Goal: Task Accomplishment & Management: Manage account settings

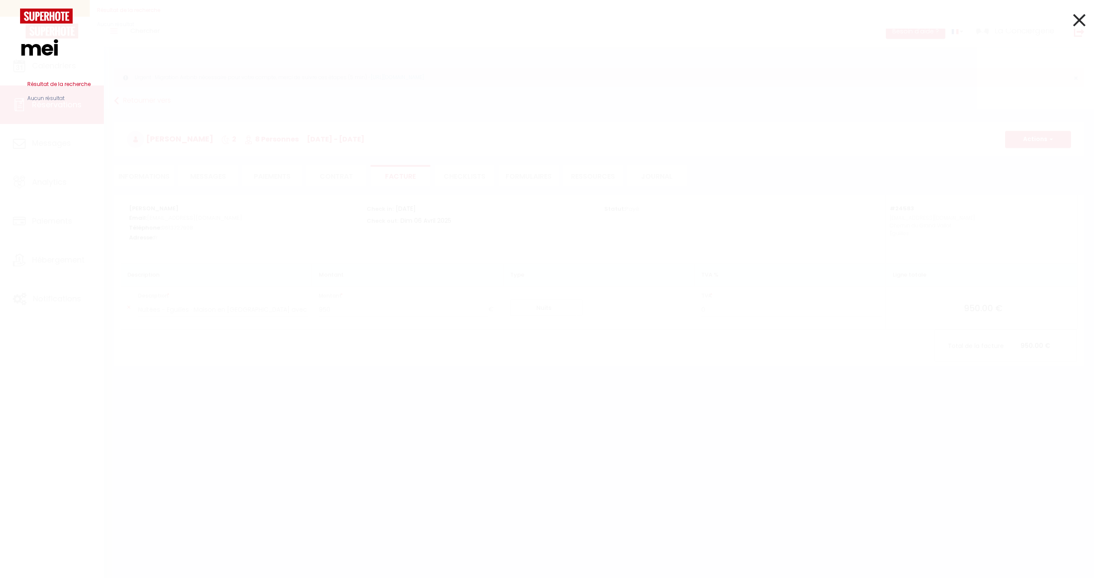
click at [1076, 19] on icon at bounding box center [1079, 19] width 12 height 21
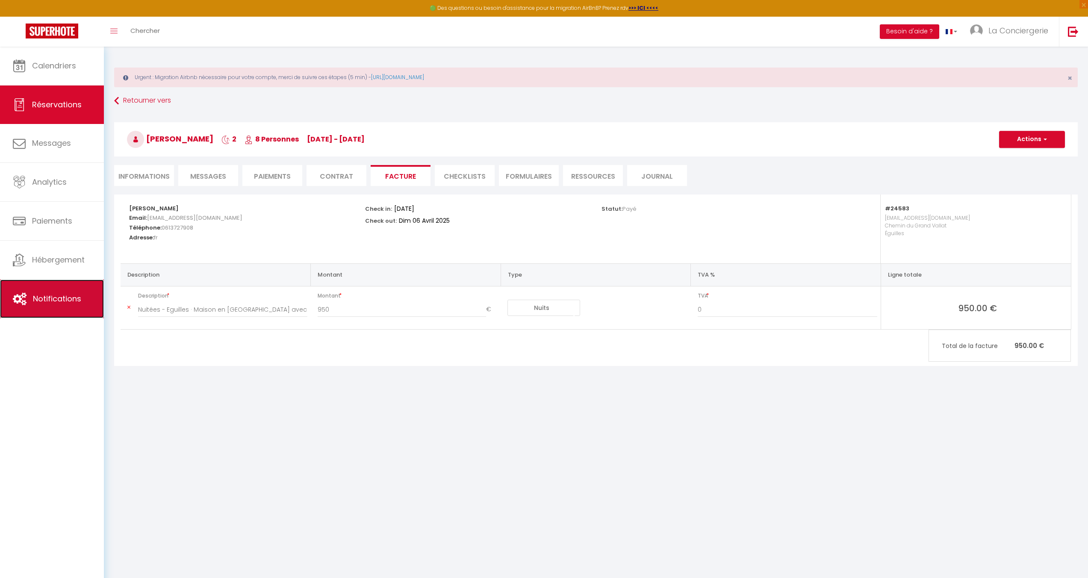
click at [67, 295] on span "Notifications" at bounding box center [57, 298] width 48 height 11
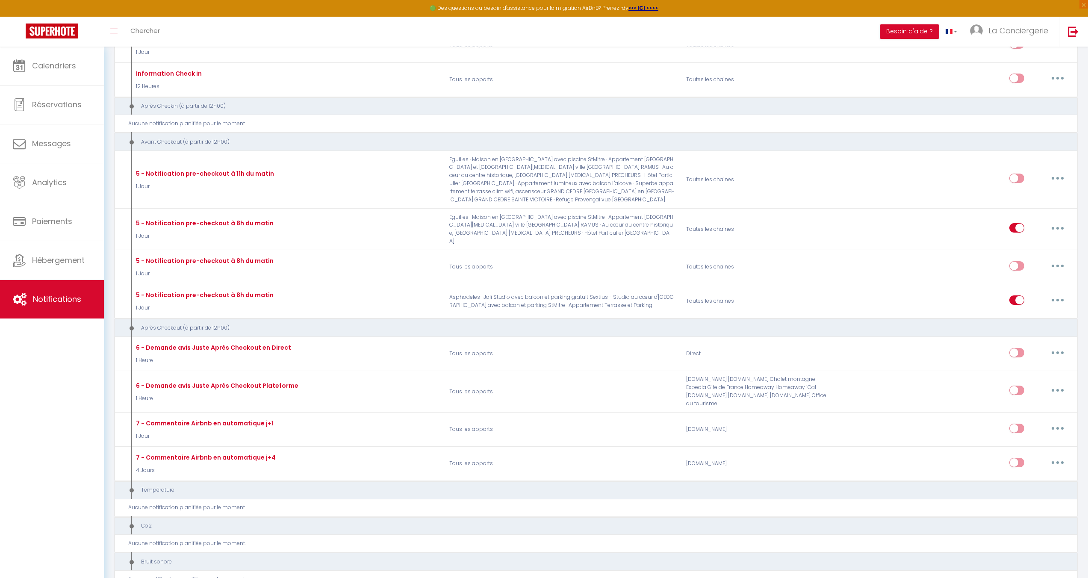
scroll to position [475, 0]
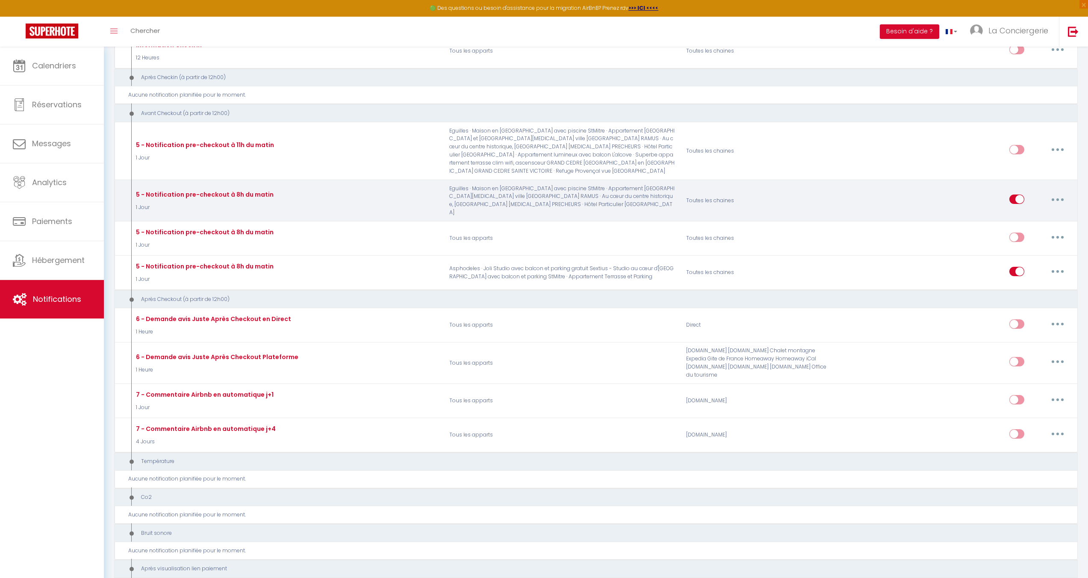
click at [1058, 198] on icon "button" at bounding box center [1057, 199] width 3 height 3
click at [1020, 212] on link "Editer" at bounding box center [1035, 219] width 63 height 15
type input "5 - Notification pre-checkout à 8h du matin"
select select "4"
select select "1 Jour"
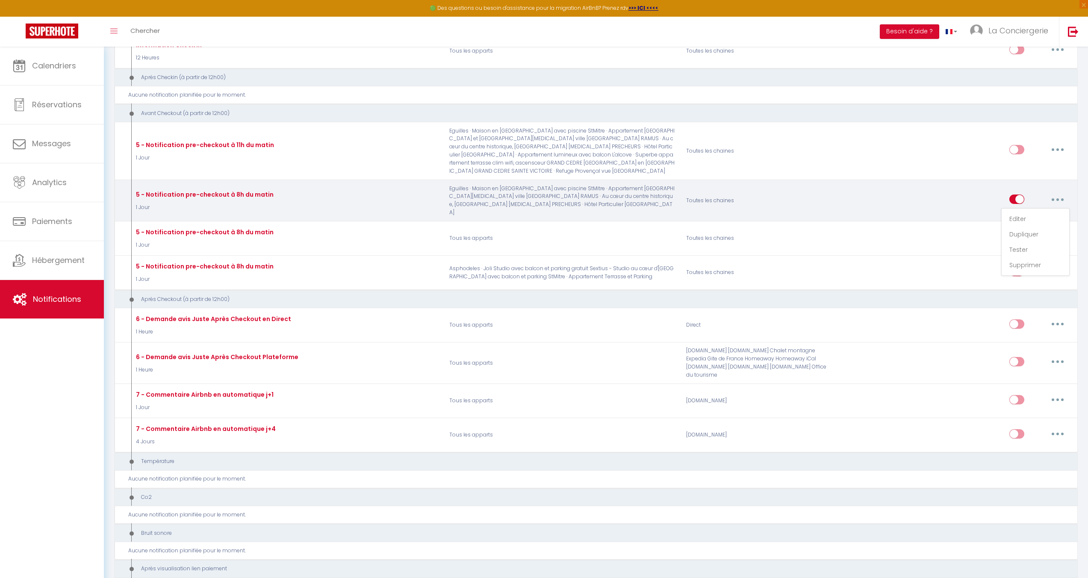
select select "if_booking_is_paid"
checkbox input "true"
checkbox input "false"
radio input "true"
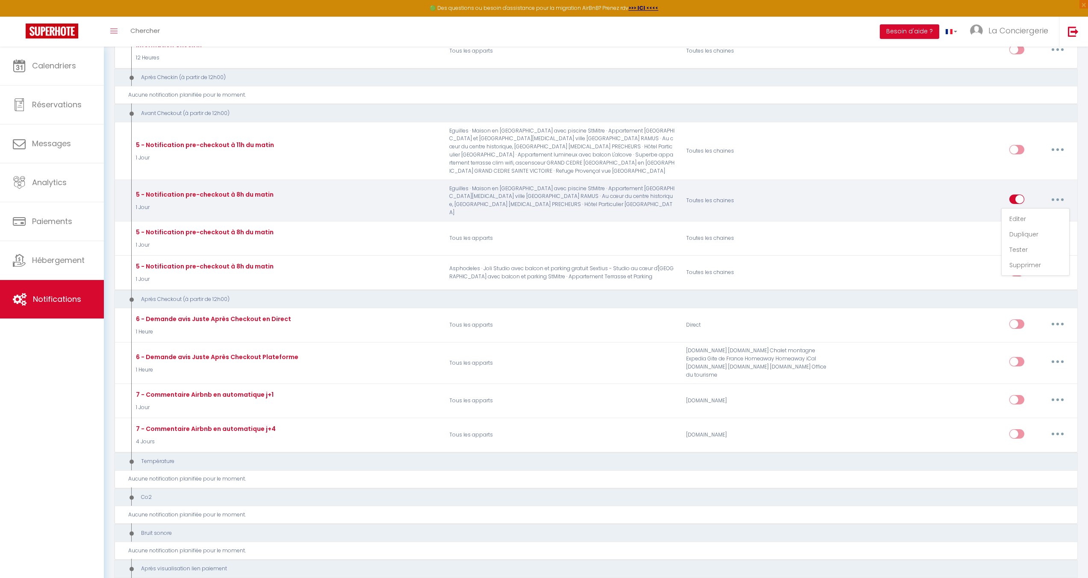
type input "Procédure pour votre départ - [RENTAL:NAME] - [GUEST:FIRST_NAME] [GUEST:NAME]"
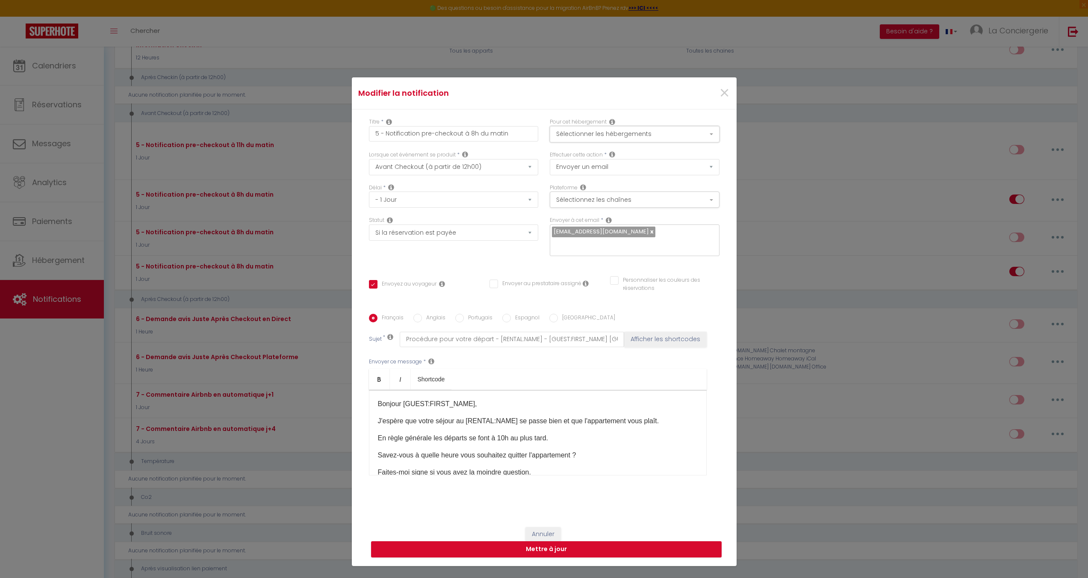
click at [584, 142] on button "Sélectionner les hébergements" at bounding box center [635, 134] width 170 height 16
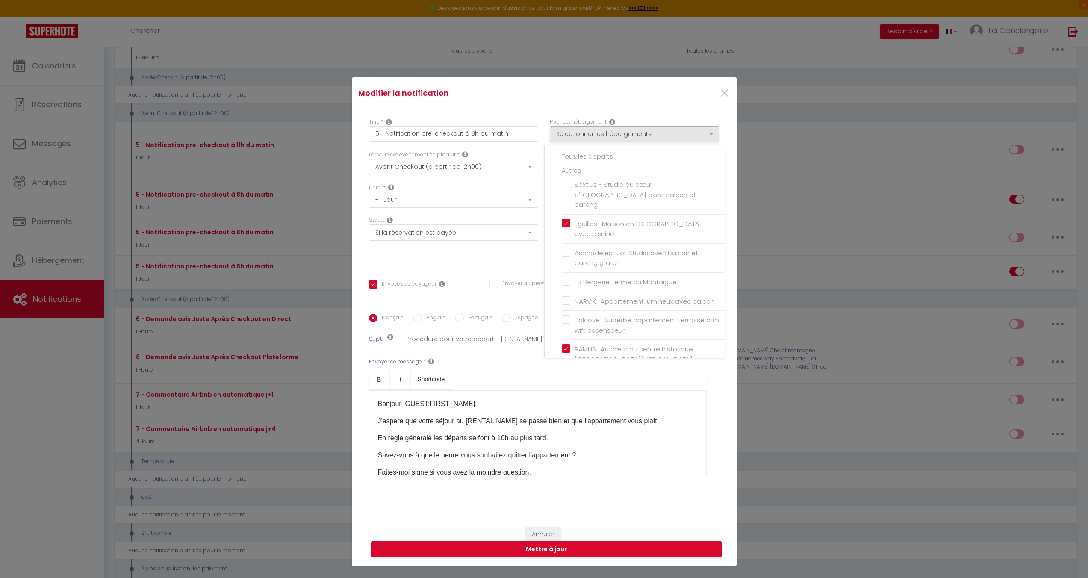
click at [570, 344] on label "RAMUS · Au cœur du centre historique, [GEOGRAPHIC_DATA][MEDICAL_DATA]" at bounding box center [644, 354] width 149 height 20
click at [562, 350] on input "RAMUS · Au cœur du centre historique, [GEOGRAPHIC_DATA][MEDICAL_DATA]" at bounding box center [643, 354] width 163 height 9
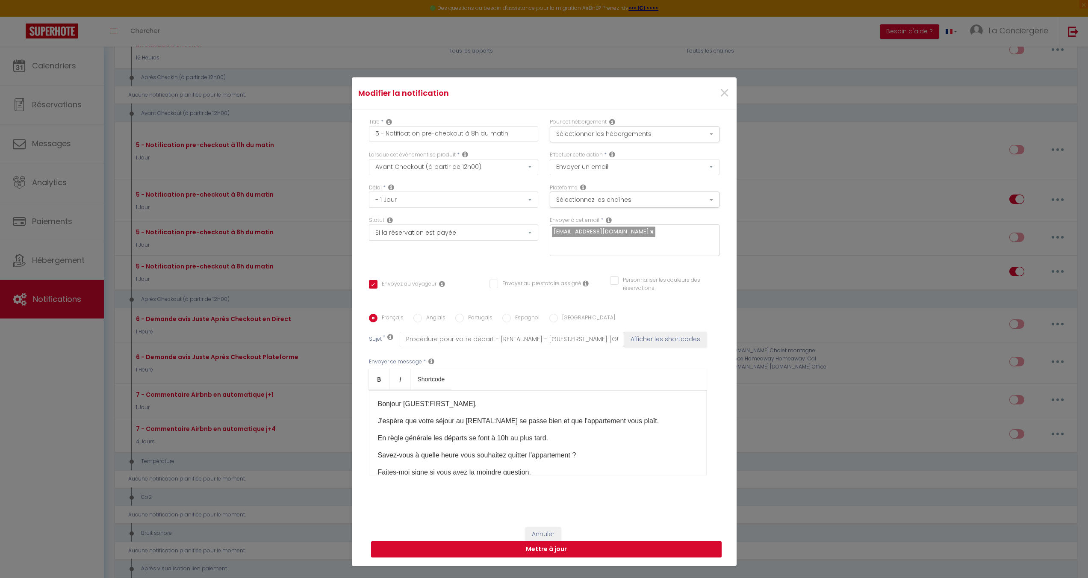
click at [547, 545] on button "Mettre à jour" at bounding box center [546, 549] width 350 height 16
checkbox input "true"
checkbox input "false"
